Goal: Information Seeking & Learning: Learn about a topic

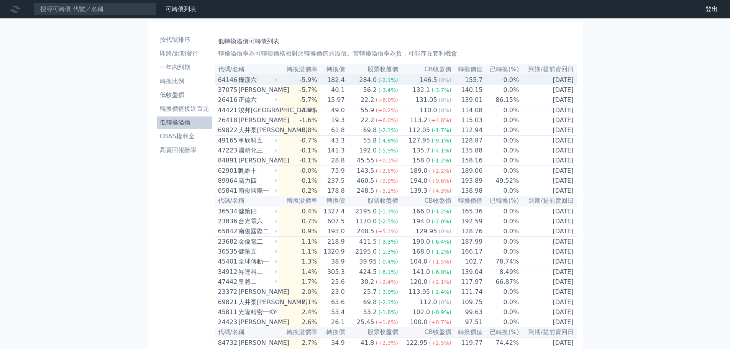
click at [402, 83] on td "146.5 (0%)" at bounding box center [424, 80] width 53 height 10
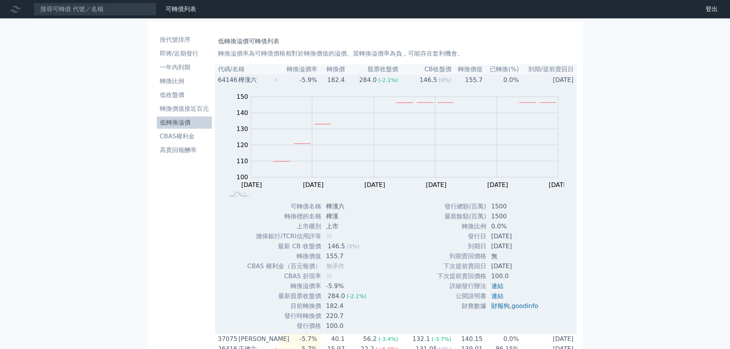
click at [404, 82] on td "146.5 (0%)" at bounding box center [424, 80] width 53 height 10
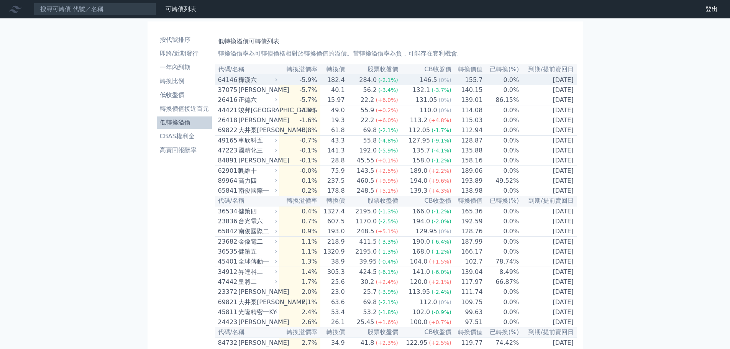
click at [452, 83] on td "155.7" at bounding box center [467, 80] width 31 height 10
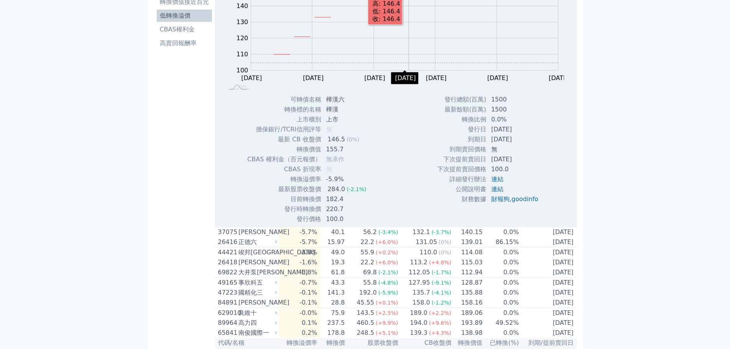
scroll to position [115, 0]
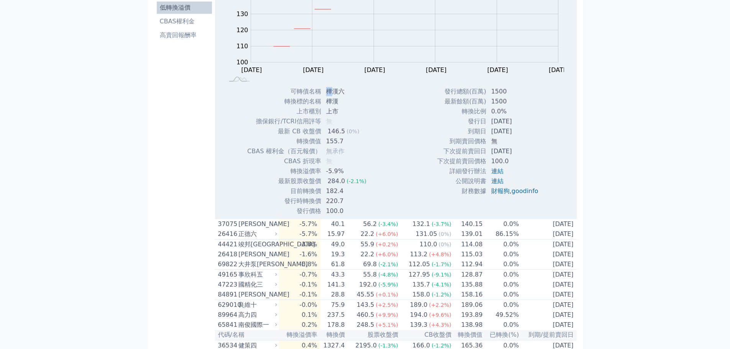
drag, startPoint x: 327, startPoint y: 94, endPoint x: 333, endPoint y: 94, distance: 6.1
click at [333, 94] on td "樺漢六" at bounding box center [346, 92] width 51 height 10
click at [381, 144] on div "Zoom Out 100 80 90 100 110 120 130 140 150 160 L [DATE] Oct [DATE] Oct [DATE] O…" at bounding box center [396, 93] width 362 height 246
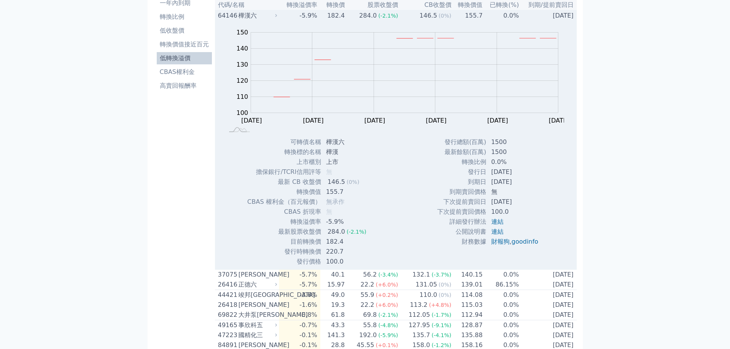
scroll to position [0, 0]
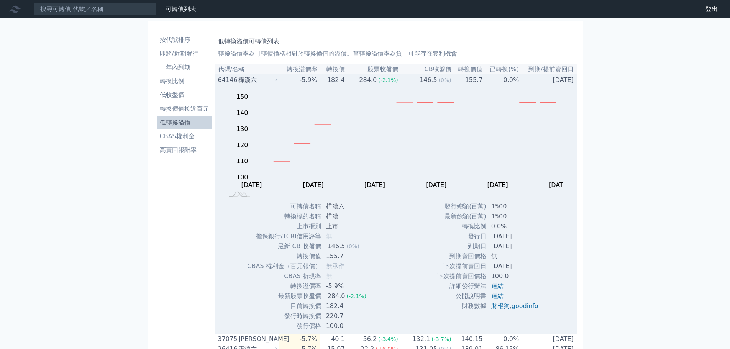
click at [391, 80] on span "(-2.1%)" at bounding box center [388, 80] width 20 height 6
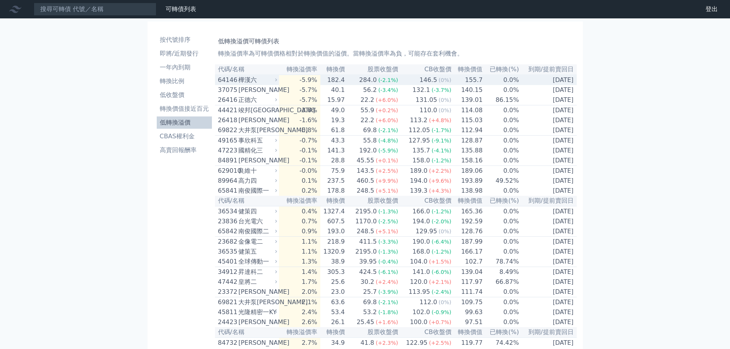
click at [391, 80] on span "(-2.1%)" at bounding box center [388, 80] width 20 height 6
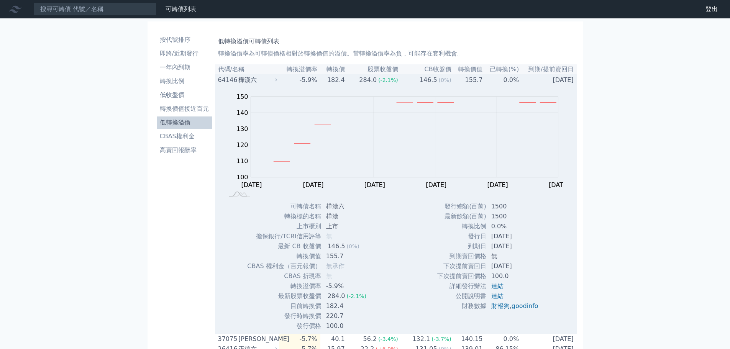
click at [398, 83] on span "(-2.1%)" at bounding box center [388, 80] width 20 height 6
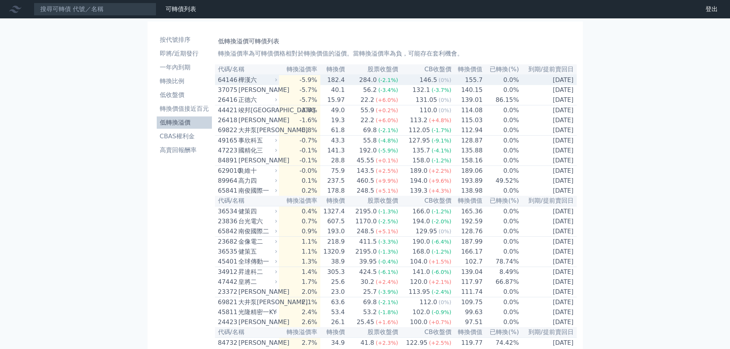
click at [393, 80] on span "(-2.1%)" at bounding box center [388, 80] width 20 height 6
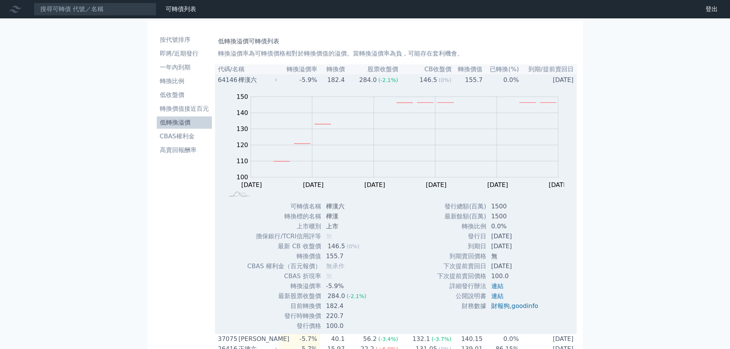
click at [402, 77] on td "146.5 (0%)" at bounding box center [424, 80] width 53 height 10
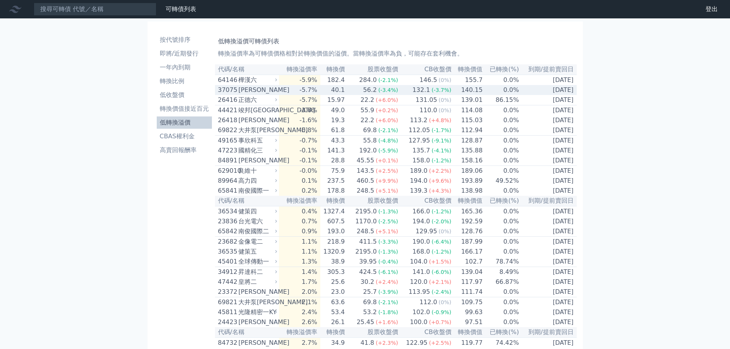
click at [393, 93] on span "(-3.4%)" at bounding box center [388, 90] width 20 height 6
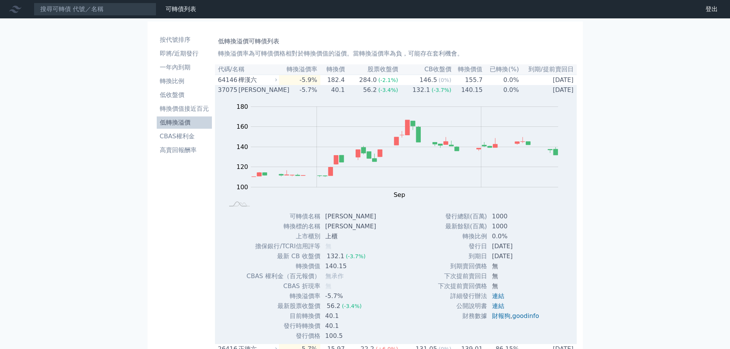
click at [393, 93] on span "(-3.4%)" at bounding box center [388, 90] width 20 height 6
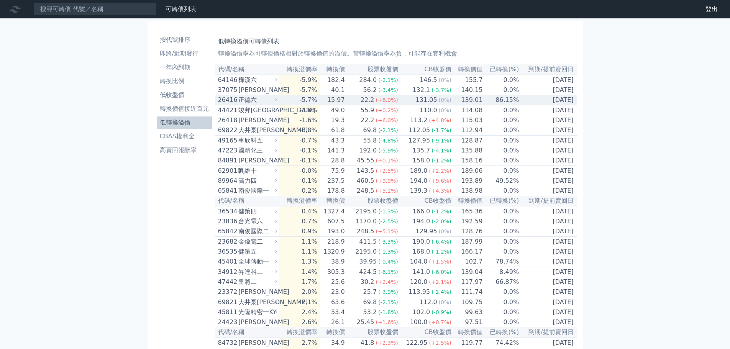
click at [393, 103] on span "(+6.0%)" at bounding box center [386, 100] width 22 height 6
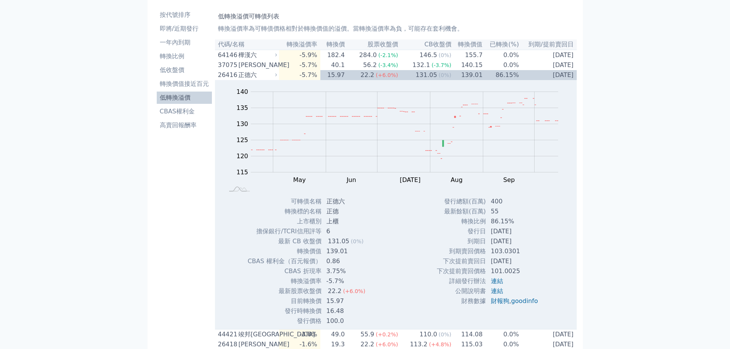
scroll to position [38, 0]
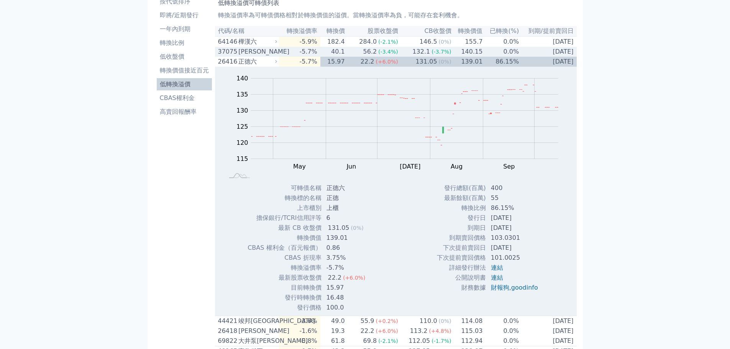
click at [394, 62] on span "(+6.0%)" at bounding box center [386, 62] width 22 height 6
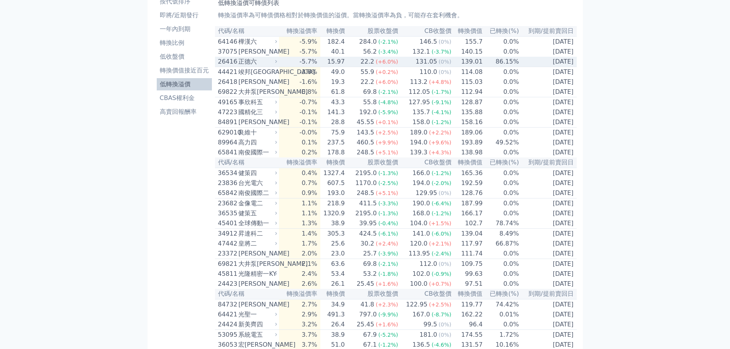
click at [278, 64] on icon at bounding box center [275, 61] width 5 height 5
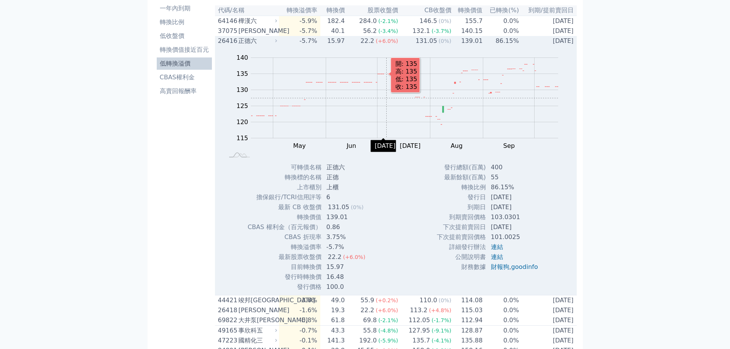
scroll to position [77, 0]
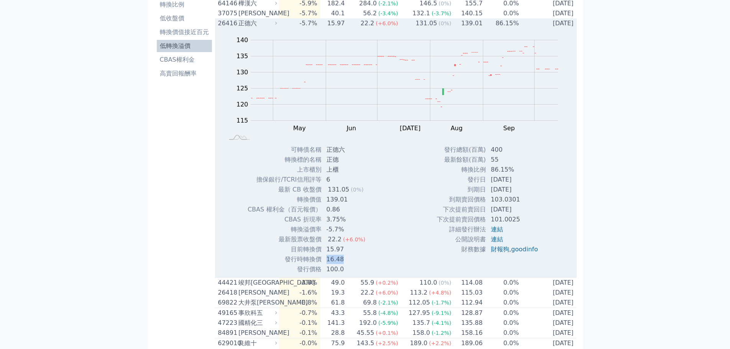
drag, startPoint x: 327, startPoint y: 260, endPoint x: 346, endPoint y: 260, distance: 19.2
click at [346, 260] on td "16.48" at bounding box center [347, 259] width 50 height 10
drag, startPoint x: 337, startPoint y: 210, endPoint x: 315, endPoint y: 213, distance: 22.0
click at [315, 213] on tr "CBAS 權利金（百元報價） 0.86" at bounding box center [309, 209] width 124 height 10
click at [418, 170] on div "Zoom Out 115 105 110 115 120 125 130 135 140 145 L Apr May Jun [DATE] Aug Sep O…" at bounding box center [396, 151] width 362 height 246
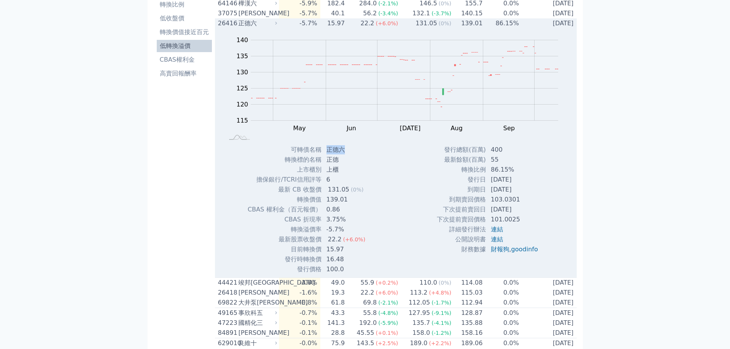
drag, startPoint x: 327, startPoint y: 152, endPoint x: 364, endPoint y: 153, distance: 37.2
click at [364, 153] on td "正德六" at bounding box center [347, 150] width 50 height 10
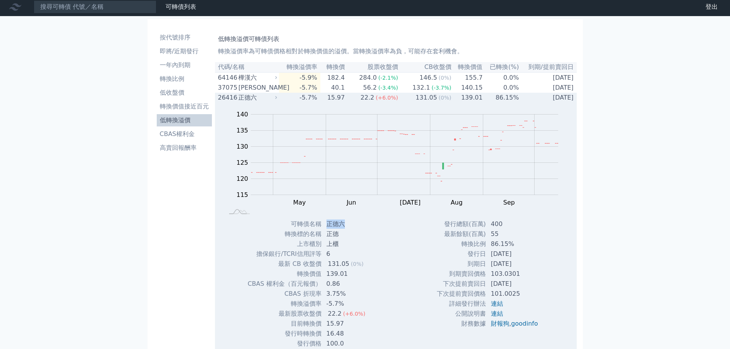
scroll to position [0, 0]
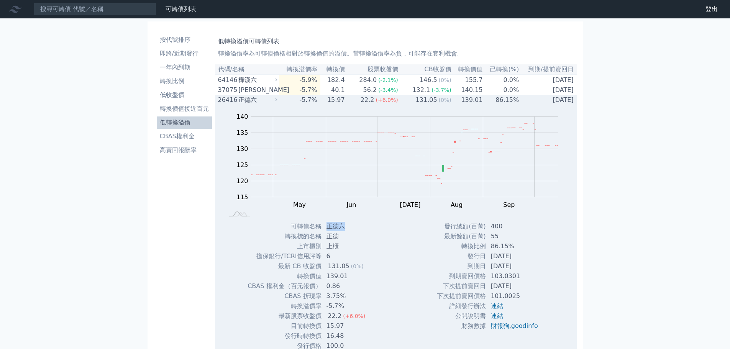
copy td "正德六"
drag, startPoint x: 216, startPoint y: 103, endPoint x: 237, endPoint y: 103, distance: 21.1
click at [237, 103] on td "26416 正德六" at bounding box center [247, 100] width 64 height 10
copy div "26416"
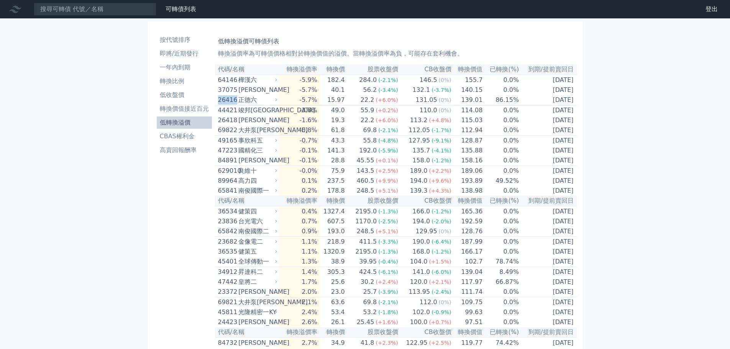
click at [0, 0] on link "財務數據" at bounding box center [0, 0] width 0 height 0
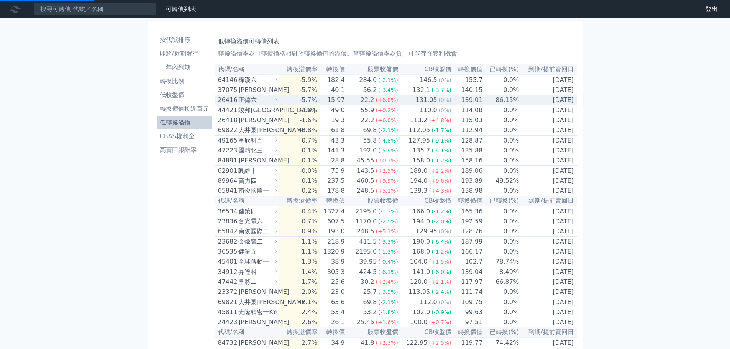
click at [267, 103] on div "正德六" at bounding box center [256, 99] width 37 height 9
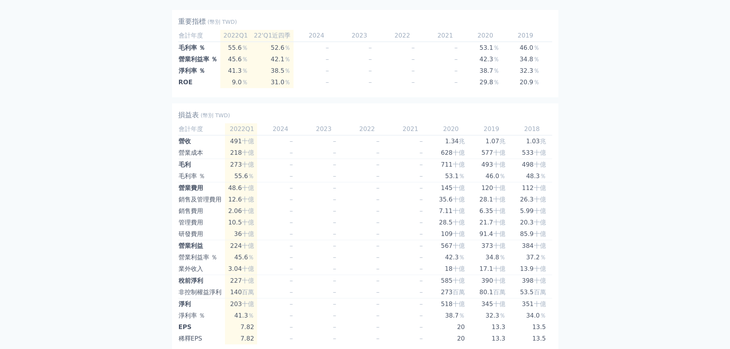
scroll to position [115, 0]
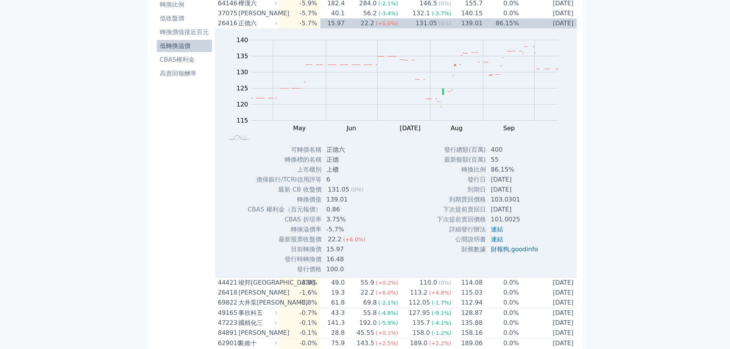
scroll to position [115, 0]
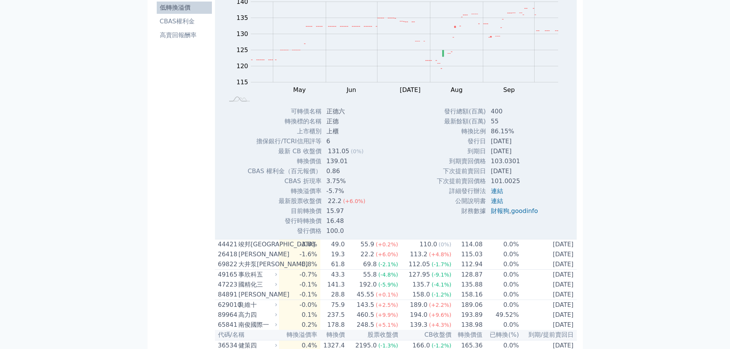
drag, startPoint x: 481, startPoint y: 157, endPoint x: 528, endPoint y: 160, distance: 47.2
click at [518, 156] on tr "到期日 [DATE]" at bounding box center [490, 151] width 108 height 10
click at [529, 162] on td "103.0301" at bounding box center [515, 161] width 58 height 10
drag, startPoint x: 521, startPoint y: 167, endPoint x: 493, endPoint y: 169, distance: 28.0
click at [493, 166] on td "103.0301" at bounding box center [515, 161] width 58 height 10
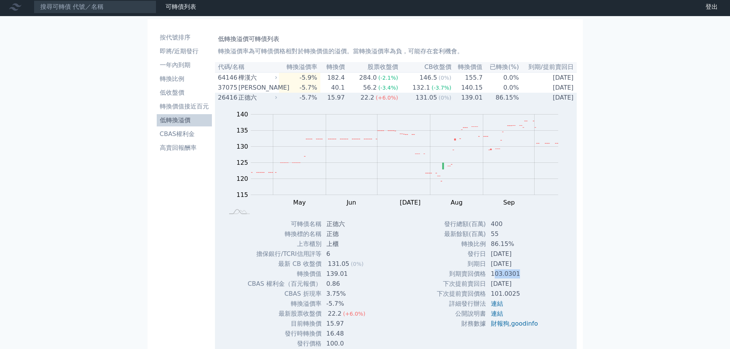
scroll to position [0, 0]
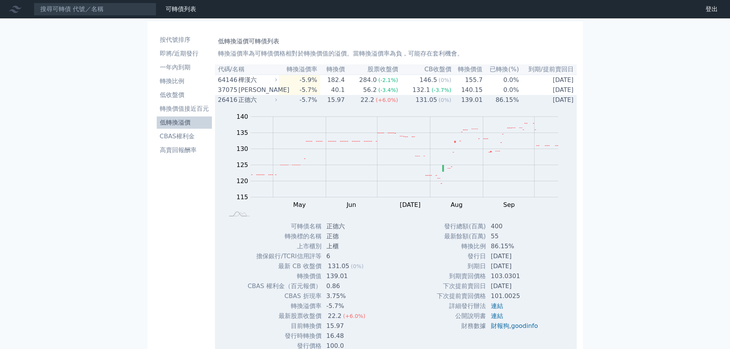
click at [514, 103] on td "86.15%" at bounding box center [501, 100] width 36 height 10
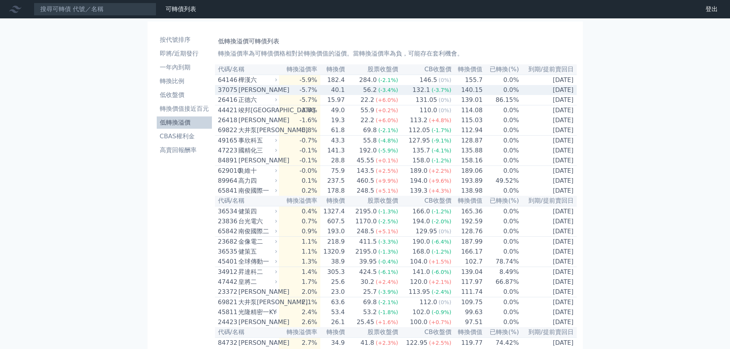
click at [523, 94] on td "[DATE]" at bounding box center [547, 90] width 57 height 10
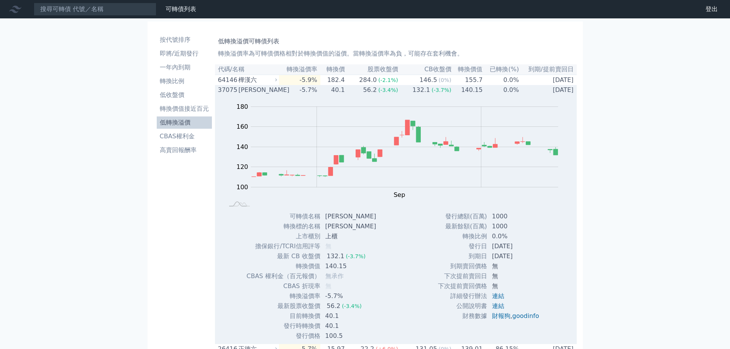
click at [521, 94] on td "[DATE]" at bounding box center [547, 90] width 57 height 10
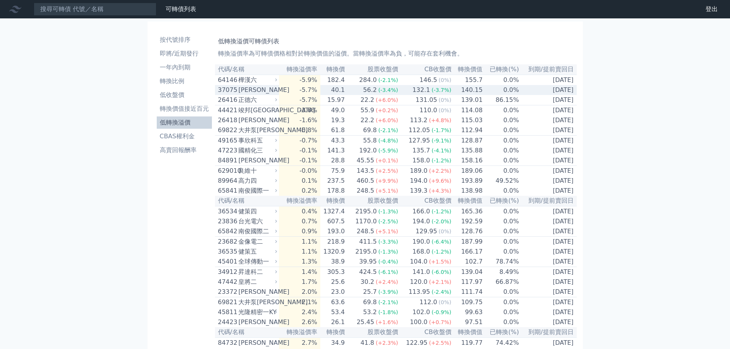
click at [509, 94] on td "0.0%" at bounding box center [501, 90] width 36 height 10
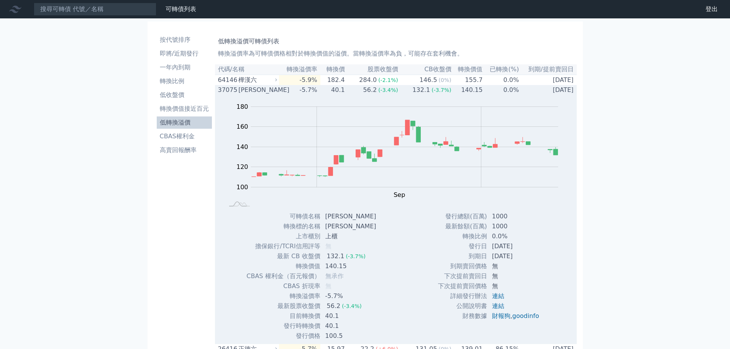
click at [339, 94] on td "40.1" at bounding box center [332, 90] width 25 height 10
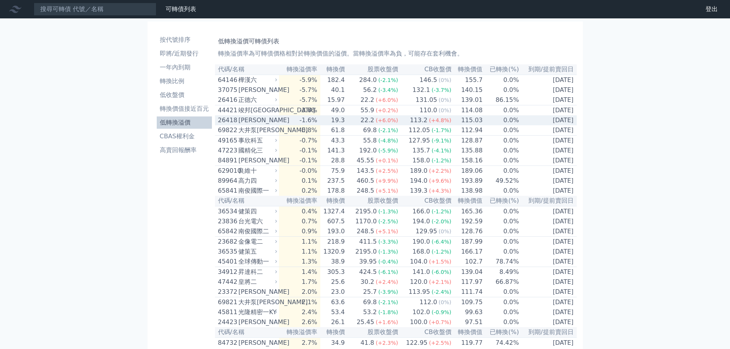
click at [357, 125] on td "22.2 (+6.0%)" at bounding box center [371, 120] width 53 height 10
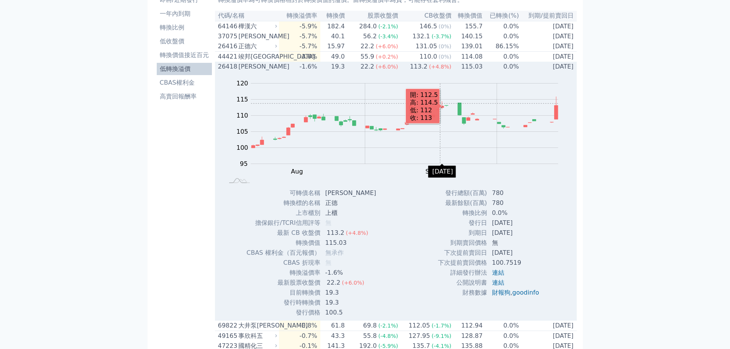
scroll to position [38, 0]
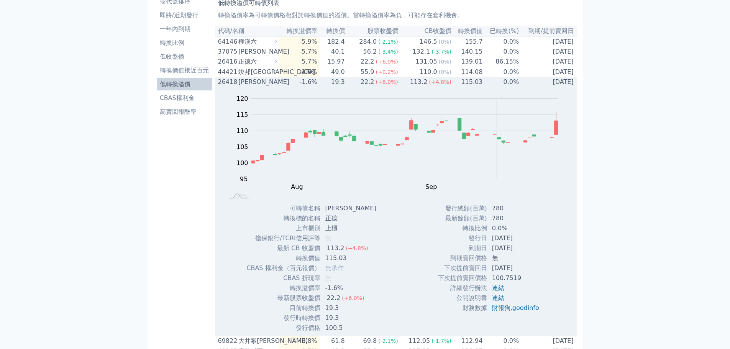
click at [373, 87] on div "22.2" at bounding box center [367, 81] width 17 height 9
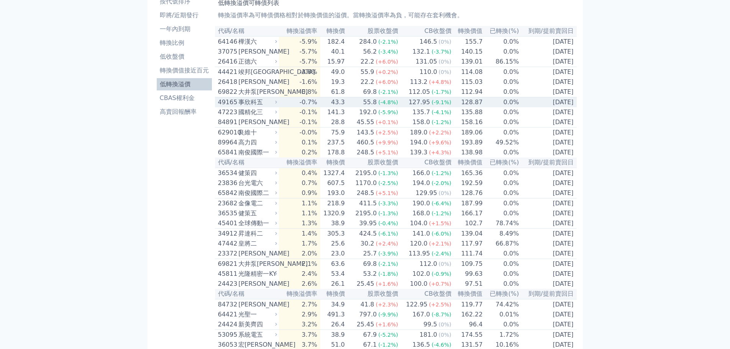
click at [381, 105] on span "(-4.8%)" at bounding box center [388, 102] width 20 height 6
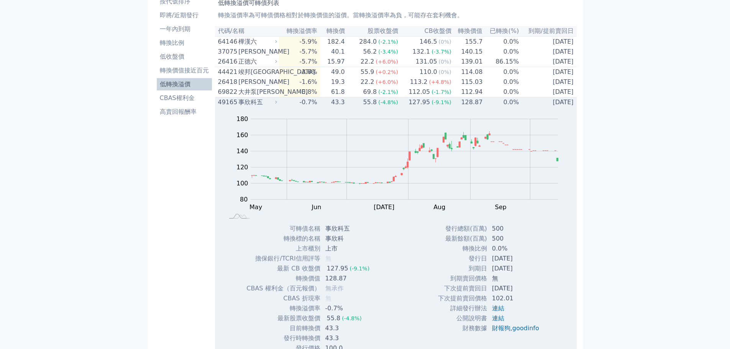
click at [375, 107] on div "55.8" at bounding box center [370, 102] width 17 height 9
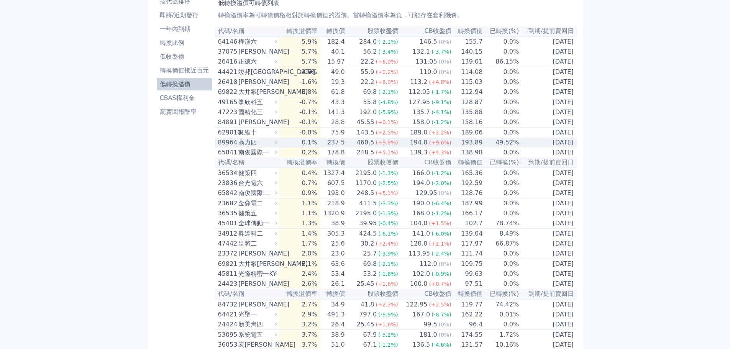
click at [398, 146] on span "(+9.9%)" at bounding box center [386, 142] width 22 height 6
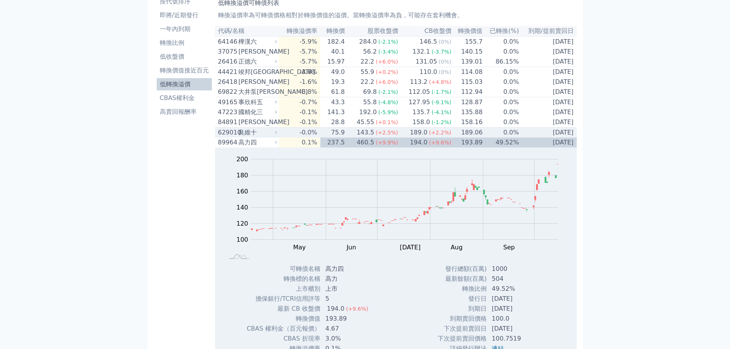
click at [427, 146] on div "194.0" at bounding box center [418, 142] width 21 height 9
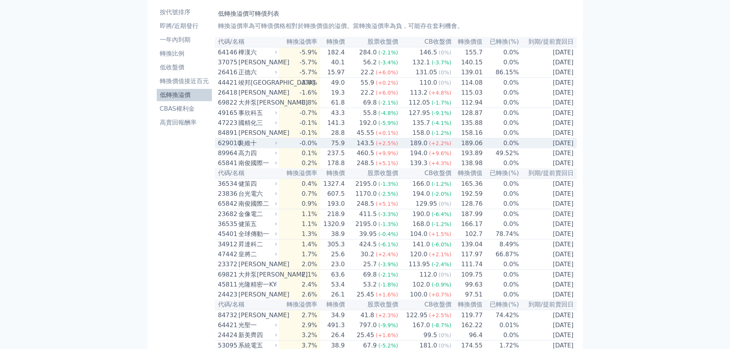
scroll to position [0, 0]
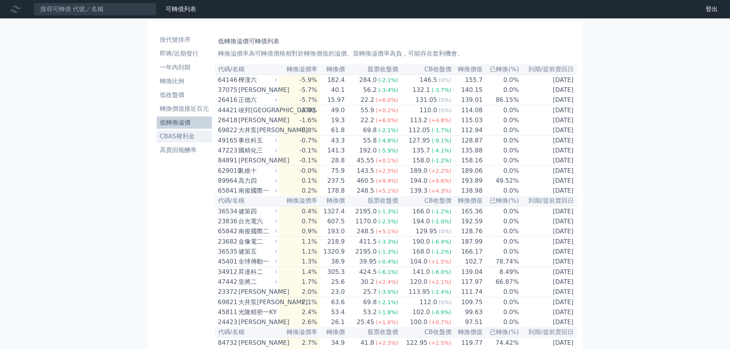
click at [187, 137] on li "CBAS權利金" at bounding box center [184, 136] width 55 height 9
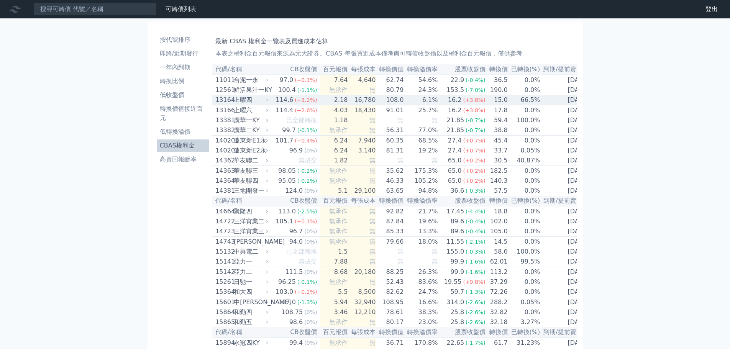
click at [486, 103] on td "15.0" at bounding box center [497, 100] width 22 height 10
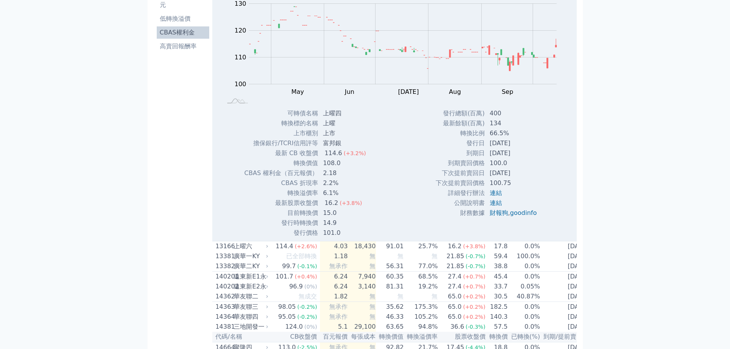
scroll to position [115, 0]
drag, startPoint x: 327, startPoint y: 114, endPoint x: 345, endPoint y: 113, distance: 18.1
click at [345, 113] on td "上曜四" at bounding box center [345, 111] width 54 height 10
copy td "上曜四"
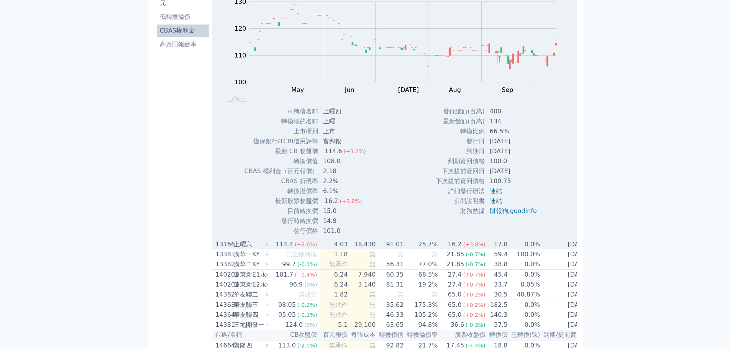
click at [390, 249] on td "91.01" at bounding box center [390, 244] width 28 height 10
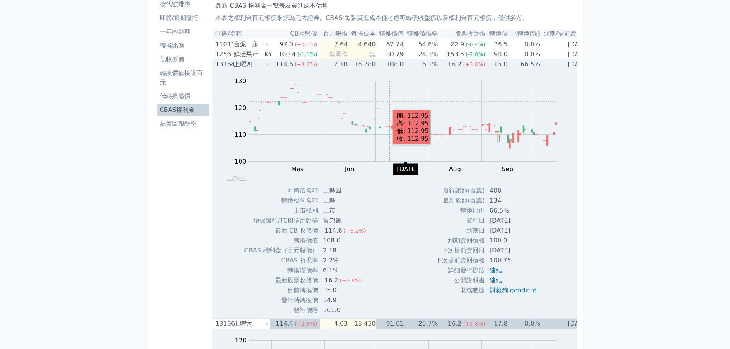
scroll to position [0, 0]
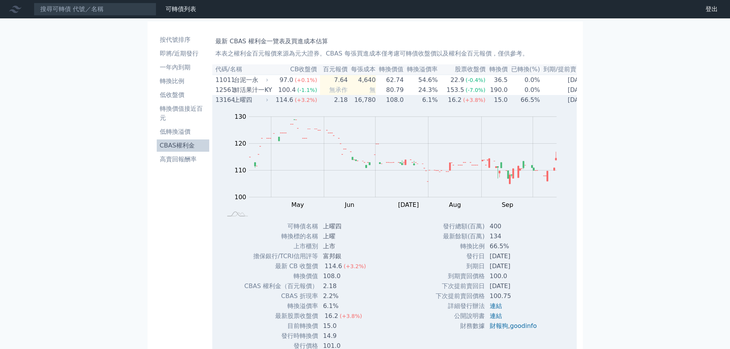
click at [394, 105] on td "108.0" at bounding box center [390, 100] width 28 height 10
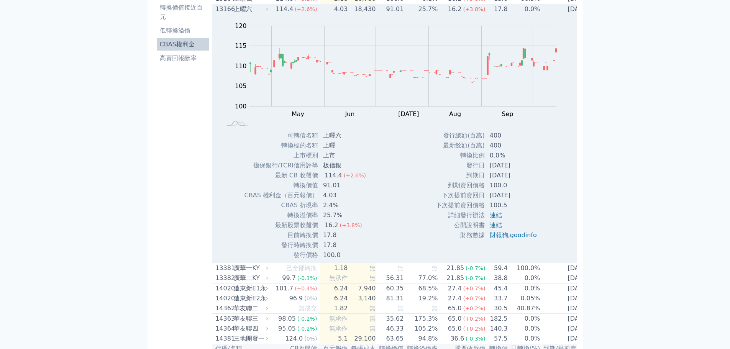
scroll to position [77, 0]
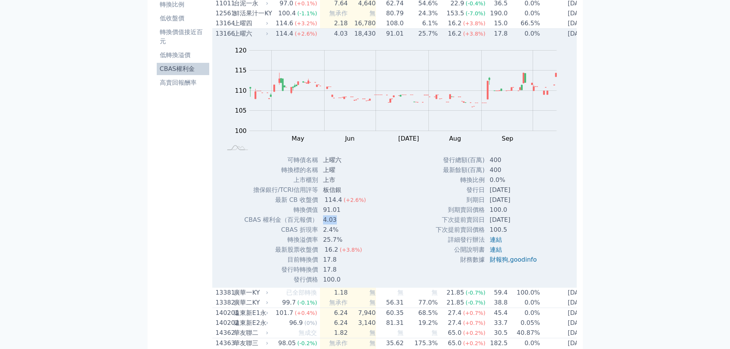
drag, startPoint x: 325, startPoint y: 225, endPoint x: 335, endPoint y: 224, distance: 10.4
click at [335, 224] on td "4.03" at bounding box center [345, 220] width 54 height 10
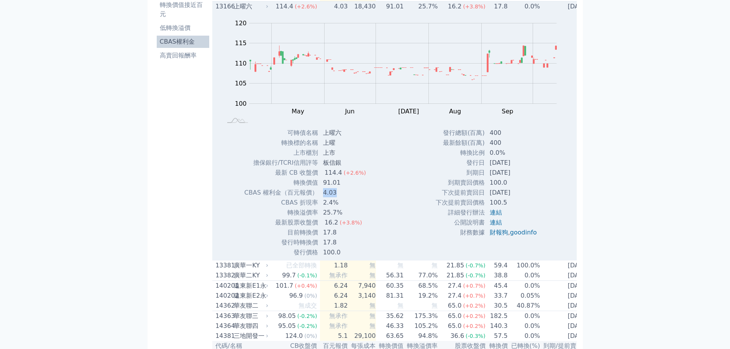
scroll to position [115, 0]
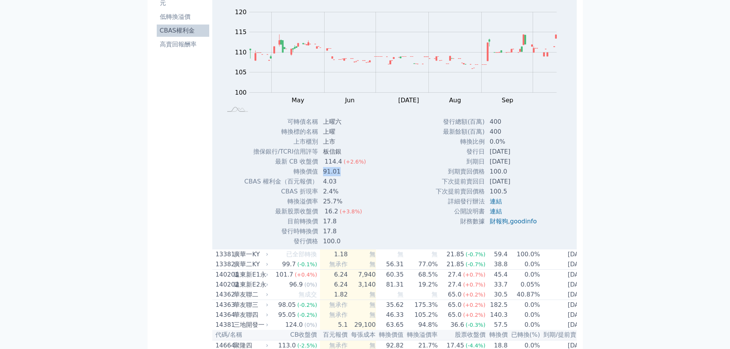
drag, startPoint x: 322, startPoint y: 176, endPoint x: 351, endPoint y: 173, distance: 28.5
click at [351, 173] on td "91.01" at bounding box center [345, 172] width 54 height 10
click at [352, 182] on td "4.03" at bounding box center [345, 182] width 54 height 10
drag, startPoint x: 329, startPoint y: 160, endPoint x: 359, endPoint y: 160, distance: 30.3
click at [359, 160] on td "114.4 (+2.6%)" at bounding box center [345, 162] width 54 height 10
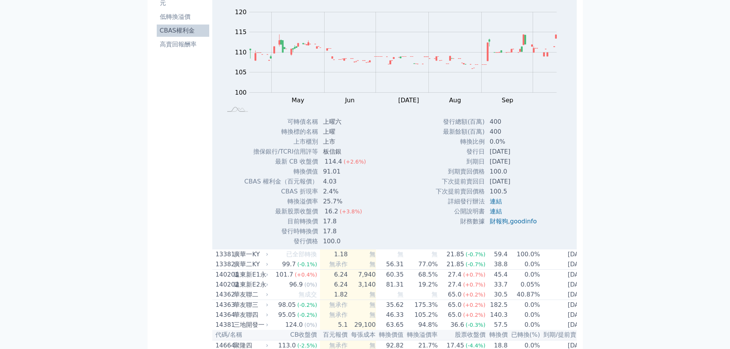
click at [437, 167] on td "到期日" at bounding box center [460, 162] width 50 height 10
drag, startPoint x: 465, startPoint y: 153, endPoint x: 498, endPoint y: 156, distance: 32.7
click at [498, 156] on tr "發行日 [DATE]" at bounding box center [489, 152] width 108 height 10
click at [503, 173] on td "100.0" at bounding box center [514, 172] width 58 height 10
drag, startPoint x: 324, startPoint y: 198, endPoint x: 341, endPoint y: 197, distance: 16.9
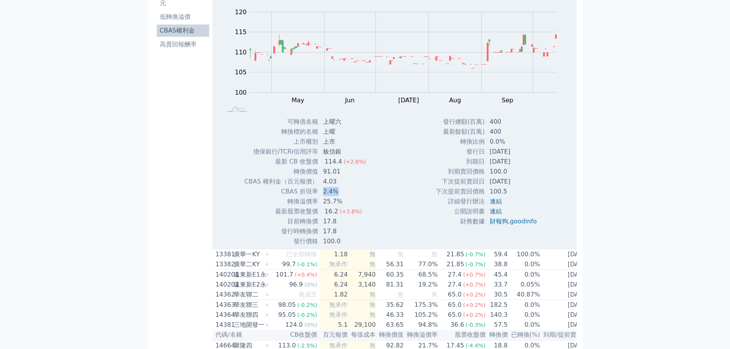
click at [341, 196] on td "2.4%" at bounding box center [345, 191] width 54 height 10
click at [365, 220] on td "17.8" at bounding box center [345, 221] width 54 height 10
drag, startPoint x: 327, startPoint y: 236, endPoint x: 337, endPoint y: 235, distance: 10.0
click at [337, 235] on td "17.8" at bounding box center [345, 231] width 54 height 10
click at [376, 236] on div "可轉債名稱 上曜六 轉換標的名稱 上曜 上市櫃別 上市 擔保銀行/TCRI信用評等 板信銀 最新 CB 收盤價 114.4 (+2.6%) 轉換價值" at bounding box center [308, 181] width 146 height 129
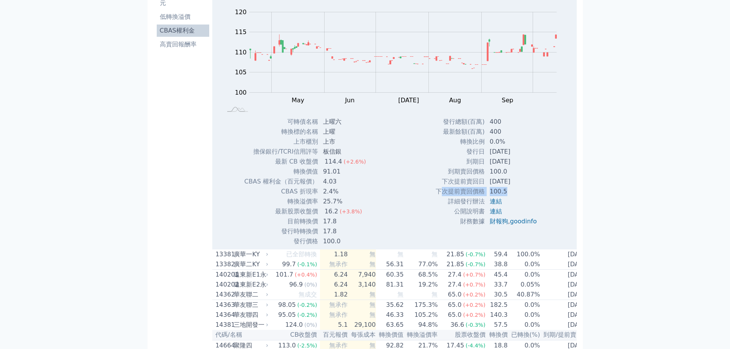
drag, startPoint x: 441, startPoint y: 197, endPoint x: 515, endPoint y: 199, distance: 73.9
click at [515, 196] on tr "下次提前賣回價格 100.5" at bounding box center [489, 191] width 108 height 10
click at [412, 218] on div "Zoom Out 104 100 102 104 125 120 110 115 105 95 90 L Apr May Jun [DATE] Aug Sep…" at bounding box center [393, 123] width 362 height 246
drag, startPoint x: 335, startPoint y: 204, endPoint x: 364, endPoint y: 203, distance: 29.1
click at [364, 203] on td "25.7%" at bounding box center [345, 201] width 54 height 10
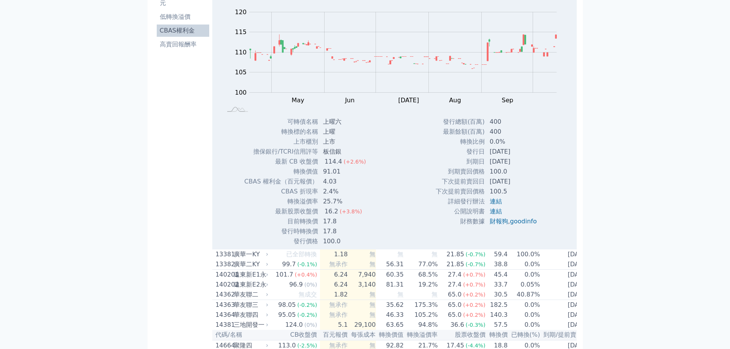
click at [387, 227] on div "Zoom Out 104 100 102 104 125 120 110 115 105 95 90 L Apr May Jun [DATE] Aug Sep…" at bounding box center [393, 123] width 362 height 246
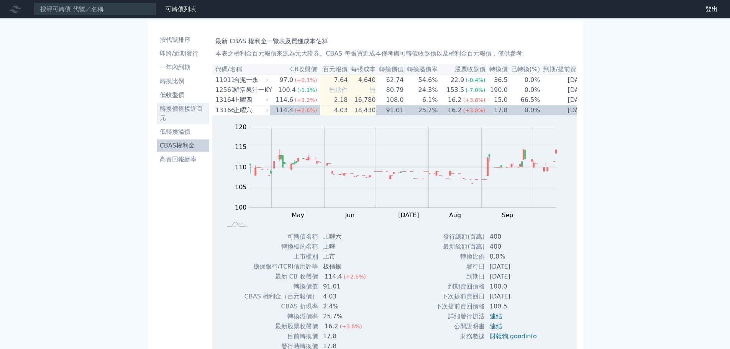
drag, startPoint x: 186, startPoint y: 129, endPoint x: 192, endPoint y: 117, distance: 13.2
click at [186, 129] on li "低轉換溢價" at bounding box center [183, 131] width 53 height 9
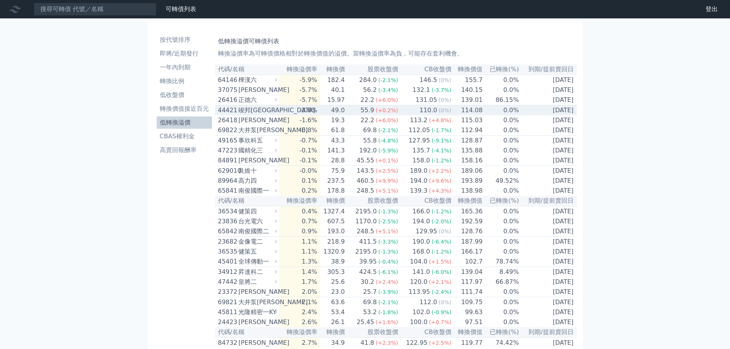
click at [438, 113] on span "(0%)" at bounding box center [444, 110] width 13 height 6
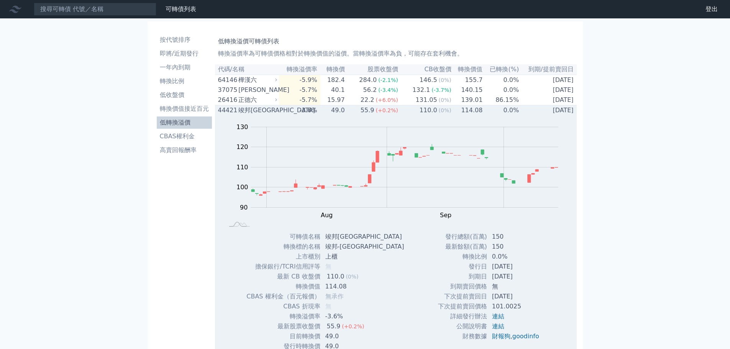
click at [438, 113] on span "(0%)" at bounding box center [444, 110] width 13 height 6
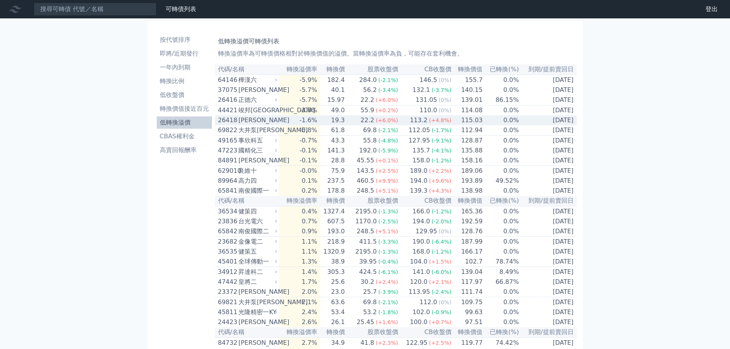
click at [434, 123] on span "(+4.8%)" at bounding box center [440, 120] width 22 height 6
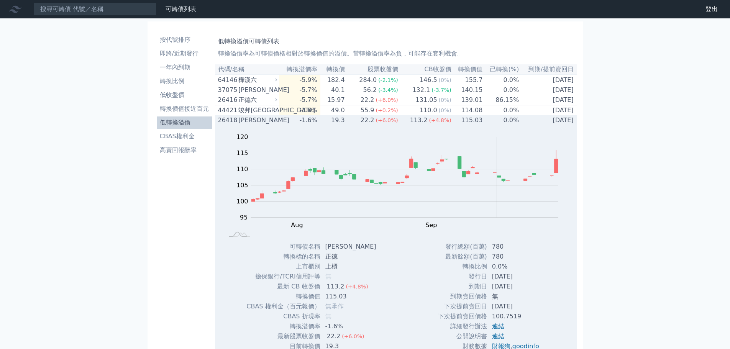
click at [434, 123] on span "(+4.8%)" at bounding box center [440, 120] width 22 height 6
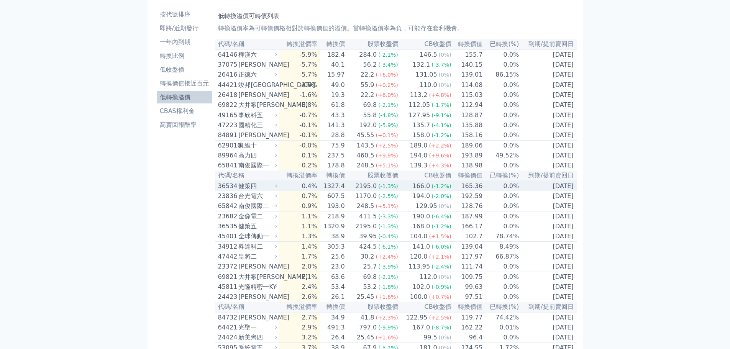
scroll to position [38, 0]
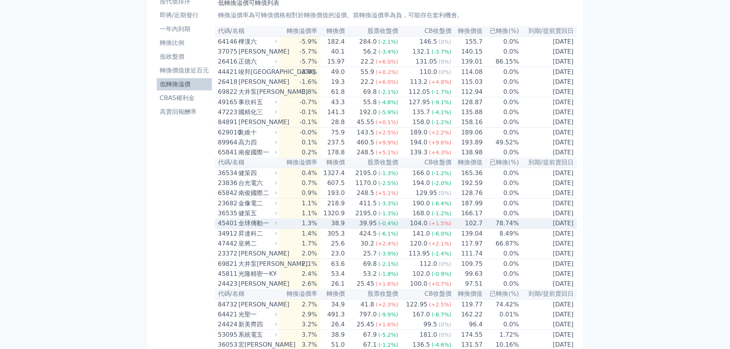
click at [439, 226] on span "(+1.5%)" at bounding box center [440, 223] width 22 height 6
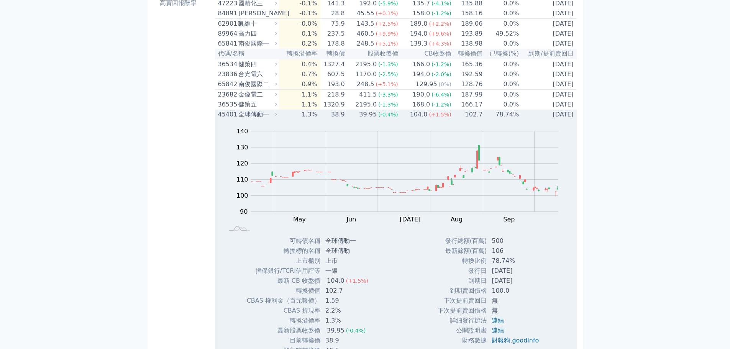
scroll to position [77, 0]
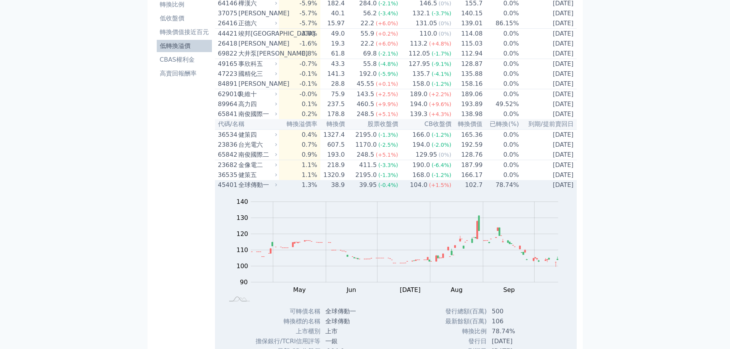
click at [429, 188] on span "(+1.5%)" at bounding box center [440, 185] width 22 height 6
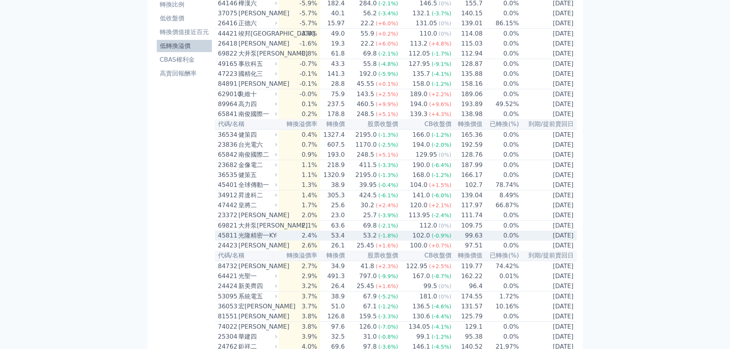
click at [439, 239] on span "(-0.9%)" at bounding box center [441, 235] width 20 height 6
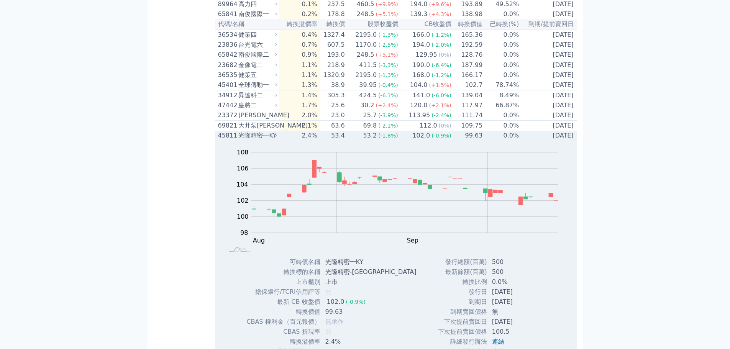
scroll to position [115, 0]
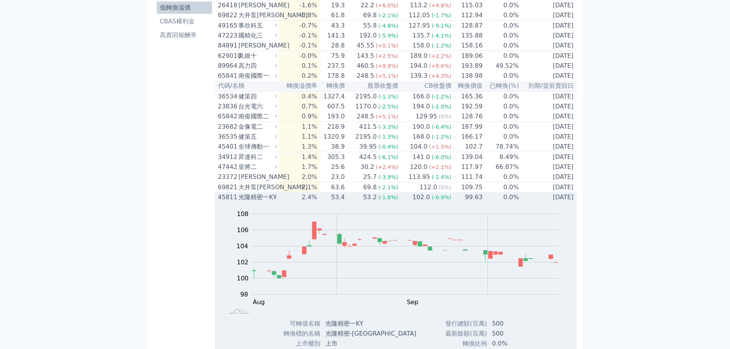
click at [438, 200] on span "(-0.9%)" at bounding box center [441, 197] width 20 height 6
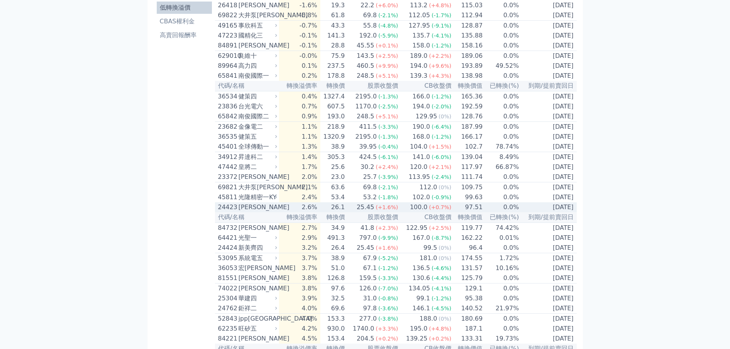
click at [440, 210] on span "(+0.7%)" at bounding box center [440, 207] width 22 height 6
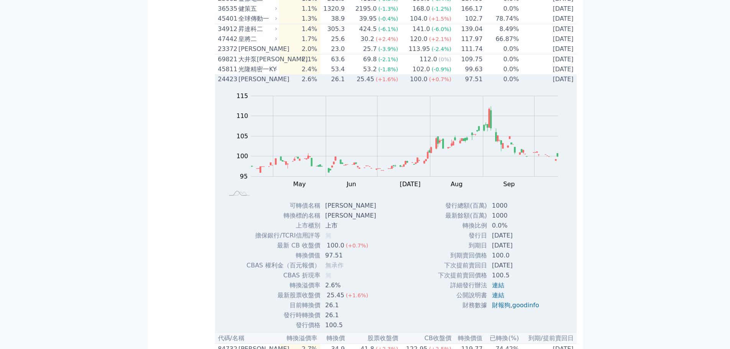
scroll to position [191, 0]
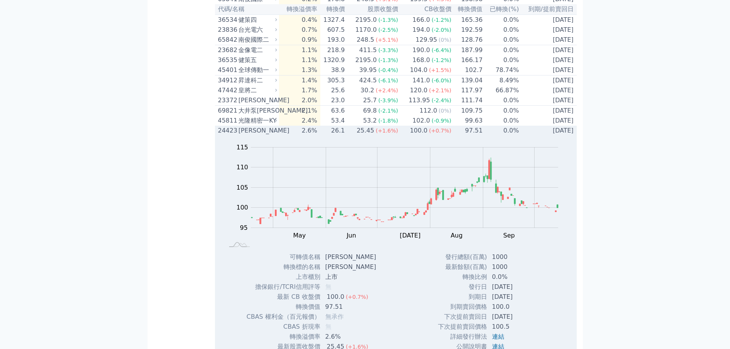
click at [443, 134] on span "(+0.7%)" at bounding box center [440, 131] width 22 height 6
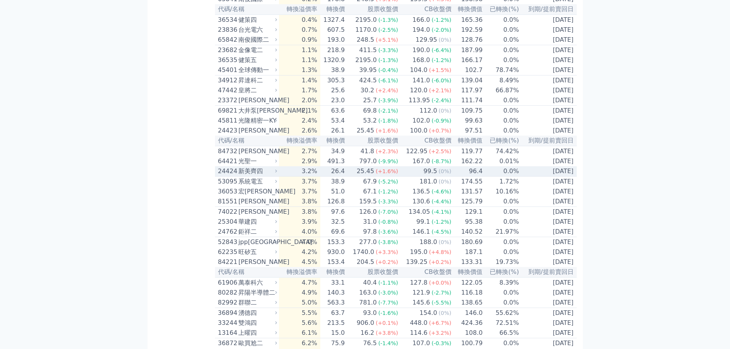
click at [452, 177] on td "96.4" at bounding box center [467, 171] width 31 height 10
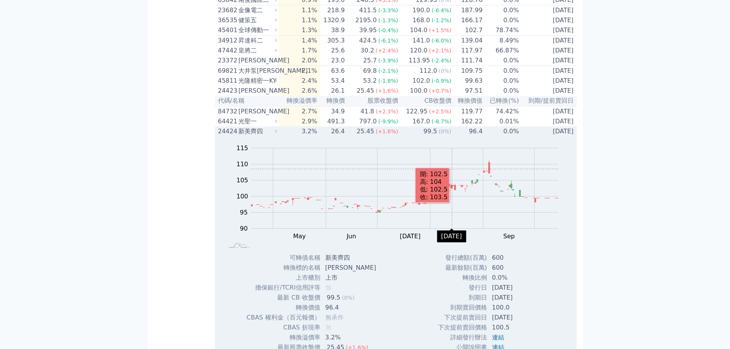
scroll to position [230, 0]
click at [452, 138] on td "96.4" at bounding box center [467, 133] width 31 height 10
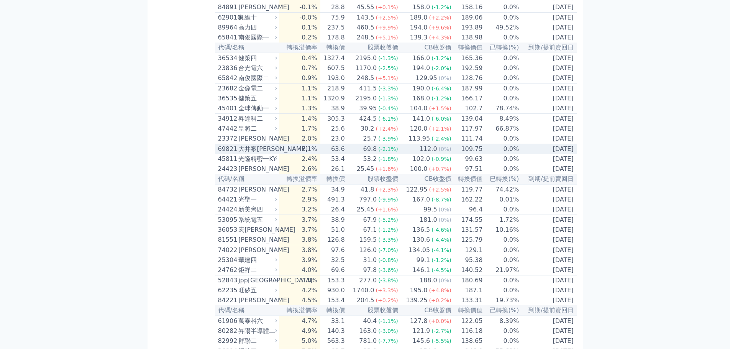
scroll to position [0, 0]
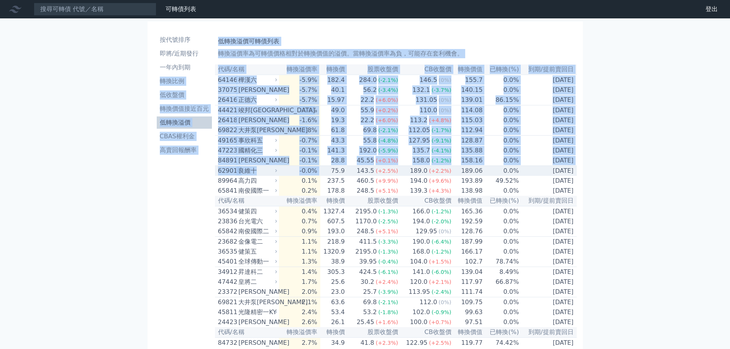
drag, startPoint x: 213, startPoint y: 64, endPoint x: 339, endPoint y: 177, distance: 169.8
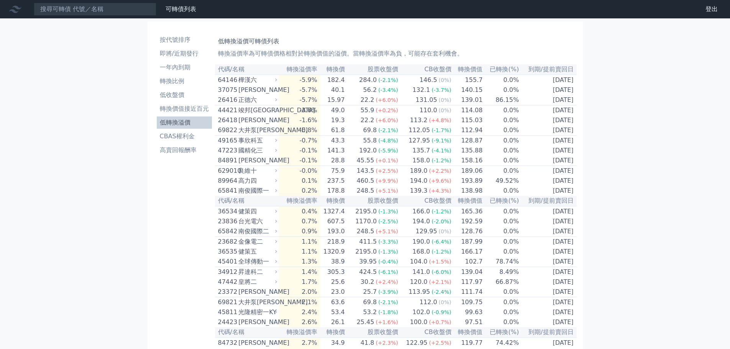
drag, startPoint x: 615, startPoint y: 213, endPoint x: 623, endPoint y: 201, distance: 14.7
drag, startPoint x: 216, startPoint y: 65, endPoint x: 571, endPoint y: 247, distance: 399.6
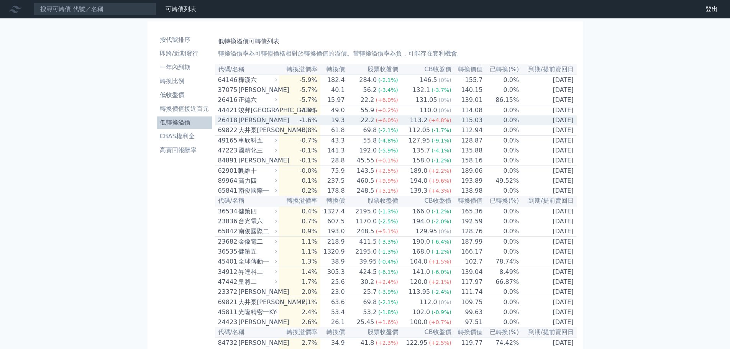
drag, startPoint x: 372, startPoint y: 141, endPoint x: 407, endPoint y: 126, distance: 37.6
click at [407, 125] on td "113.2 (+4.8%)" at bounding box center [424, 120] width 53 height 10
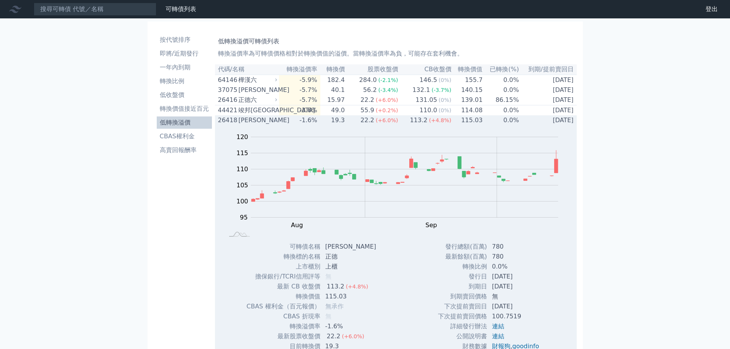
click at [319, 124] on td "-1.6%" at bounding box center [299, 120] width 41 height 10
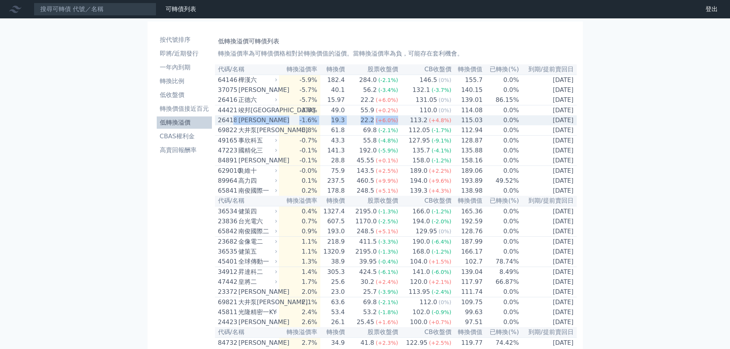
drag, startPoint x: 233, startPoint y: 124, endPoint x: 404, endPoint y: 126, distance: 170.8
click at [404, 125] on tr "26418 [PERSON_NAME] -1.6% 19.3 22.2 (+6.0%) 113.2 (+4.8%) 115.03 0.0% [DATE]" at bounding box center [396, 120] width 362 height 10
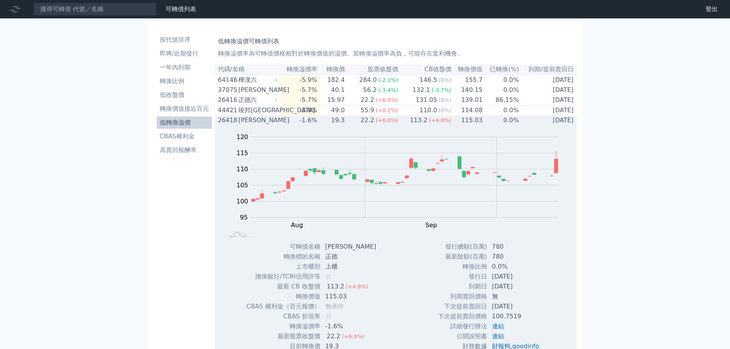
drag, startPoint x: 369, startPoint y: 125, endPoint x: 671, endPoint y: 162, distance: 304.0
click at [465, 121] on td "115.03" at bounding box center [467, 120] width 31 height 10
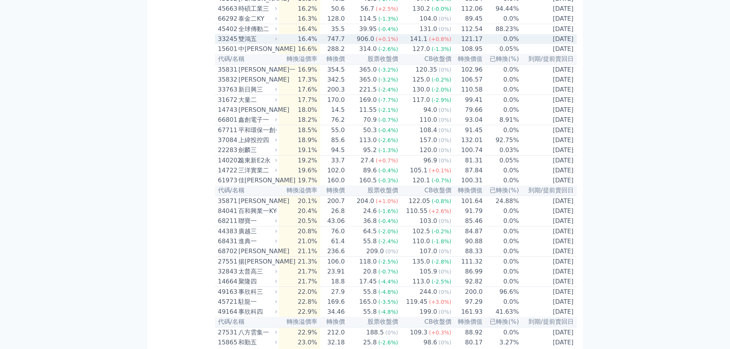
scroll to position [1247, 0]
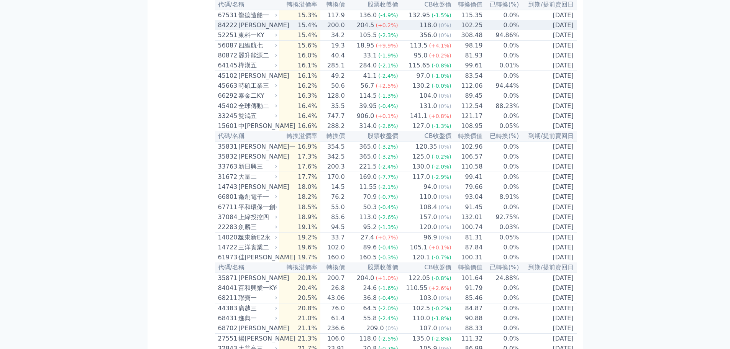
click at [306, 30] on td "15.4%" at bounding box center [299, 25] width 41 height 10
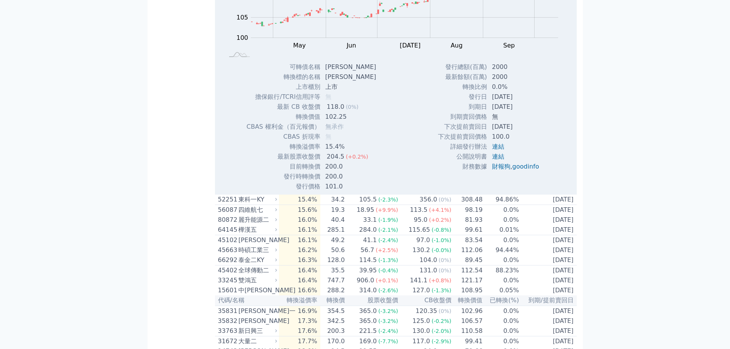
scroll to position [1209, 0]
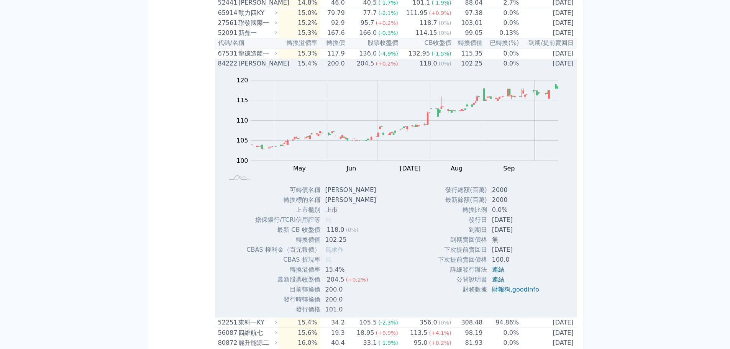
click at [320, 69] on td "15.4%" at bounding box center [299, 64] width 41 height 10
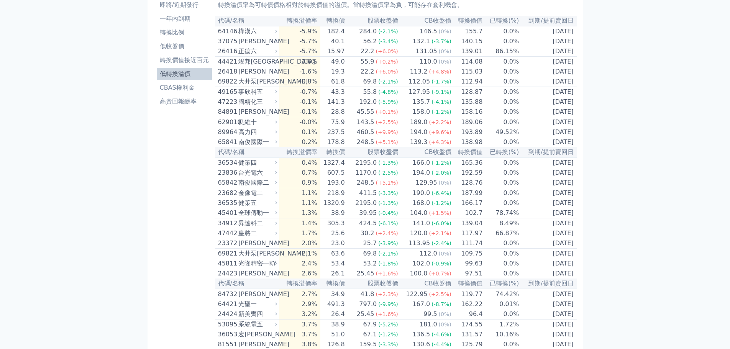
scroll to position [0, 0]
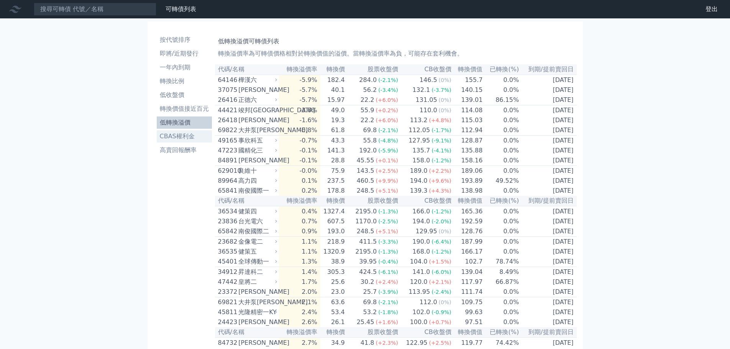
click at [193, 137] on li "CBAS權利金" at bounding box center [184, 136] width 55 height 9
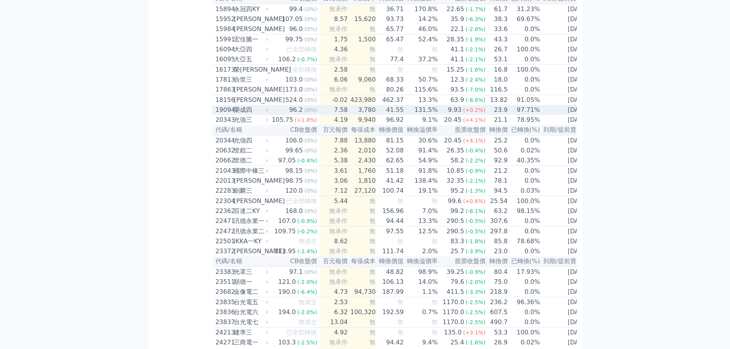
scroll to position [345, 0]
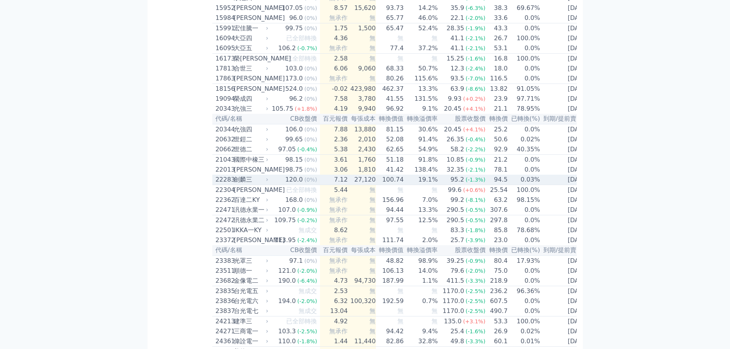
click at [425, 185] on td "19.1%" at bounding box center [421, 180] width 34 height 10
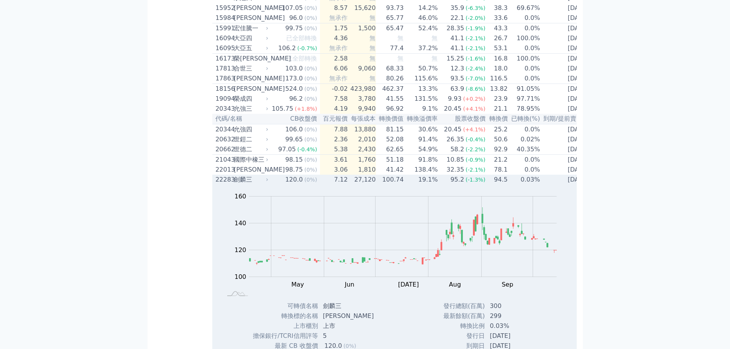
click at [425, 185] on td "19.1%" at bounding box center [421, 180] width 34 height 10
